Goal: Task Accomplishment & Management: Manage account settings

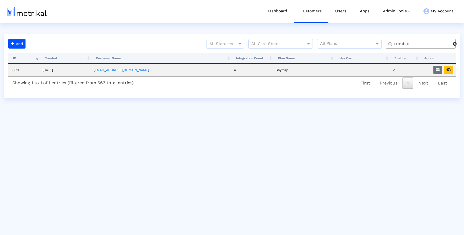
click at [421, 43] on input "rumble" at bounding box center [422, 44] width 63 height 6
type input "earnin"
click at [450, 69] on icon "button" at bounding box center [449, 70] width 4 height 4
click at [453, 42] on span at bounding box center [455, 44] width 4 height 4
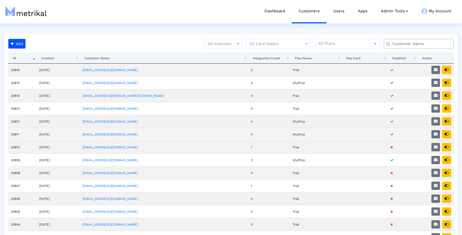
click at [125, 132] on td "[EMAIL_ADDRESS][DOMAIN_NAME]" at bounding box center [164, 134] width 168 height 13
click at [124, 134] on link "[EMAIL_ADDRESS][DOMAIN_NAME]" at bounding box center [109, 135] width 55 height 4
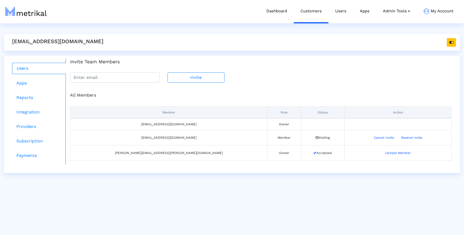
click at [337, 59] on h4 "Invite Team Members" at bounding box center [261, 62] width 382 height 6
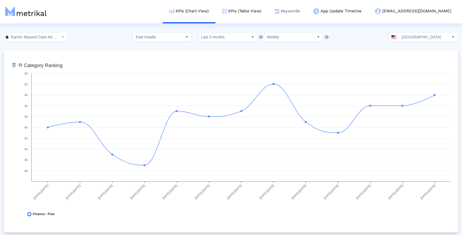
click at [307, 9] on link "Keywords" at bounding box center [287, 11] width 39 height 22
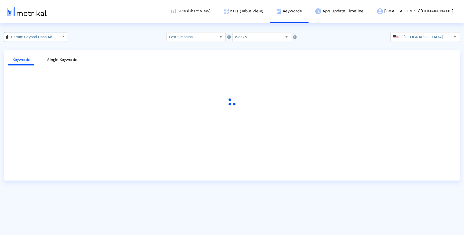
click at [41, 40] on input "EarnIn: Beyond Cash Advance < 723815926 >" at bounding box center [33, 37] width 48 height 9
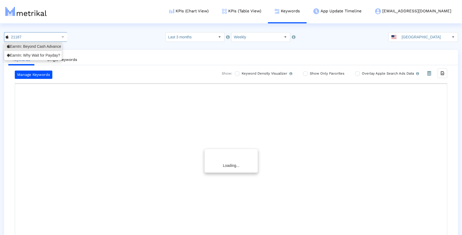
click at [94, 36] on div "21187 Select how far back from today you would like to view the data below. Las…" at bounding box center [231, 37] width 462 height 10
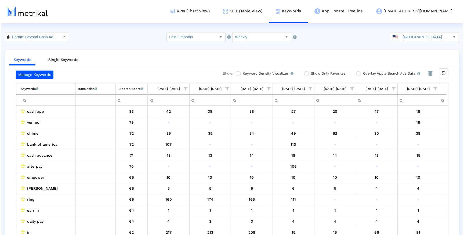
scroll to position [0, 243]
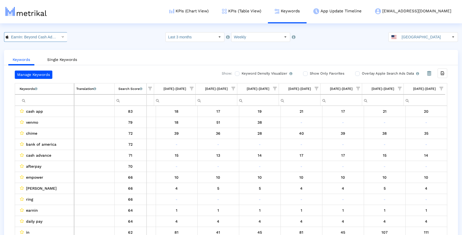
click at [36, 37] on input "EarnIn: Beyond Cash Advance < 723815926 >" at bounding box center [33, 37] width 48 height 9
click at [36, 52] on div "EarnIn: Why Wait for Payday? <com.activehours>" at bounding box center [33, 55] width 57 height 9
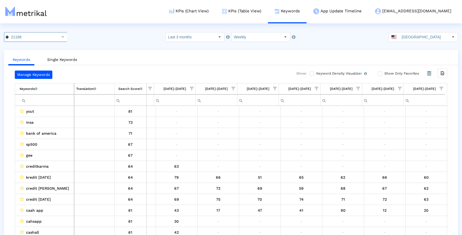
click at [68, 98] on input "Filter cell" at bounding box center [47, 100] width 54 height 9
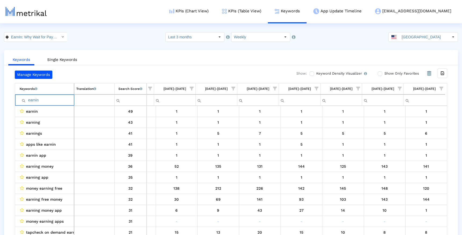
type input "earnin"
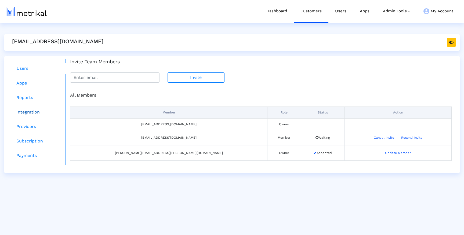
click at [28, 114] on link "Integration" at bounding box center [39, 112] width 54 height 11
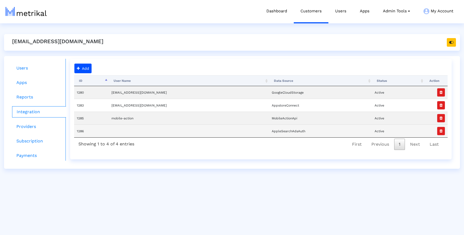
click at [271, 132] on td "AppleSearchAdsAuth" at bounding box center [320, 131] width 103 height 13
click at [271, 135] on td "AppleSearchAdsAuth" at bounding box center [320, 131] width 103 height 13
